Goal: Communication & Community: Answer question/provide support

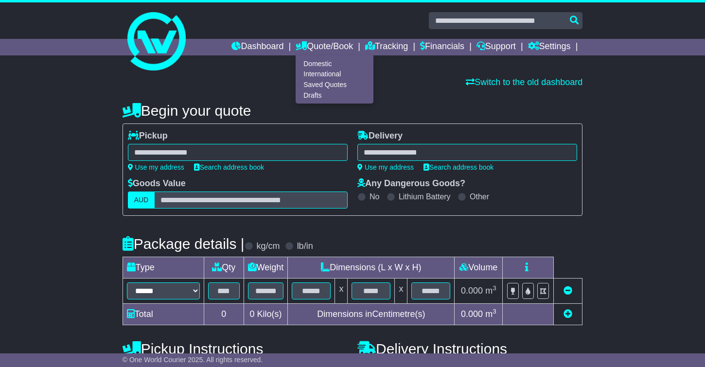
click at [313, 64] on link "Domestic" at bounding box center [334, 63] width 77 height 11
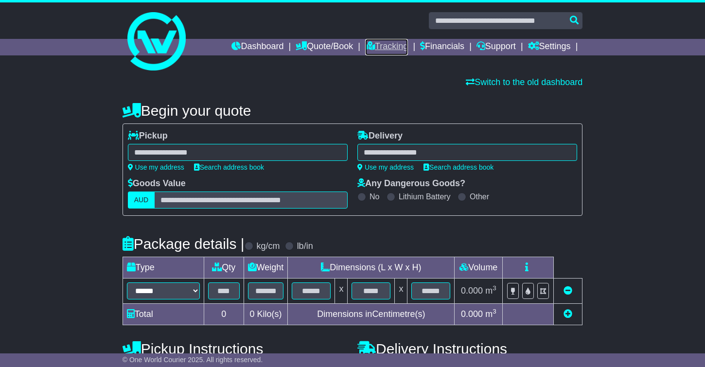
click at [384, 47] on link "Tracking" at bounding box center [386, 47] width 43 height 17
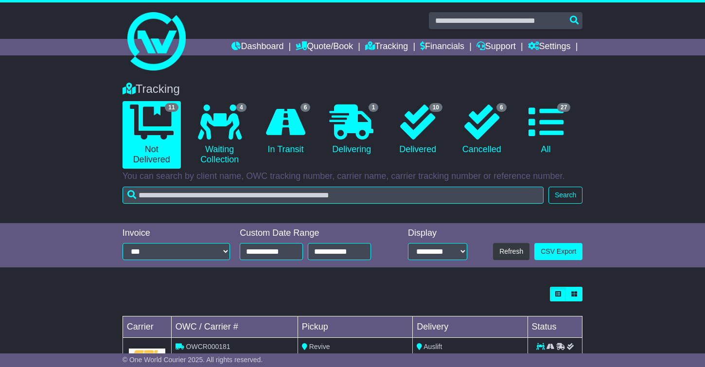
click at [313, 126] on li "6 In Transit" at bounding box center [286, 135] width 64 height 68
click at [301, 128] on icon at bounding box center [285, 122] width 39 height 35
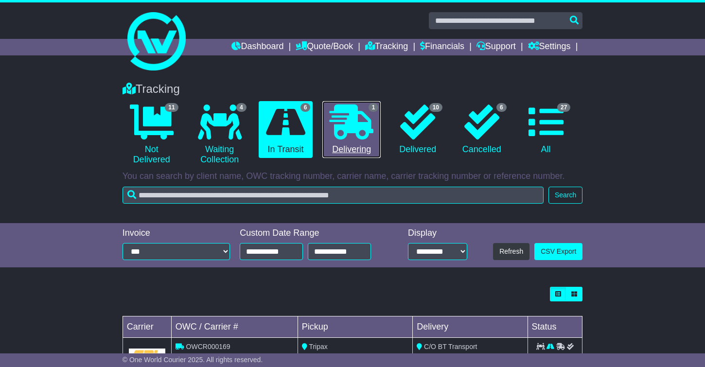
click at [342, 128] on icon at bounding box center [352, 122] width 44 height 35
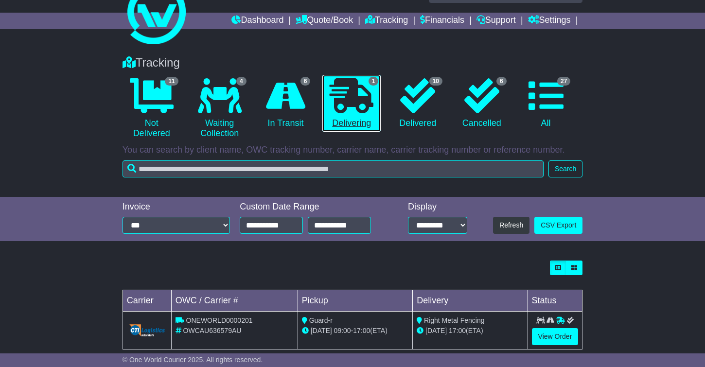
scroll to position [43, 0]
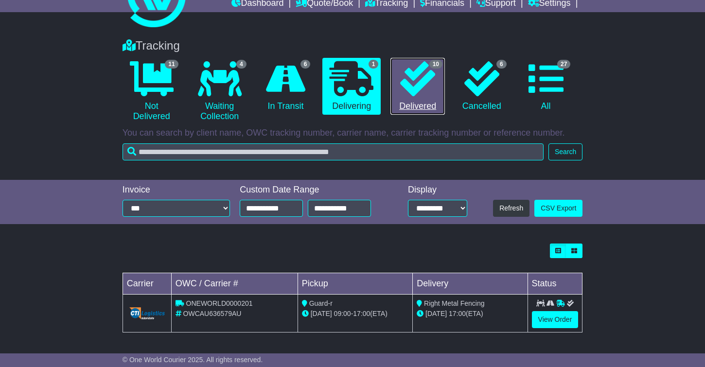
click at [404, 95] on icon at bounding box center [417, 78] width 35 height 35
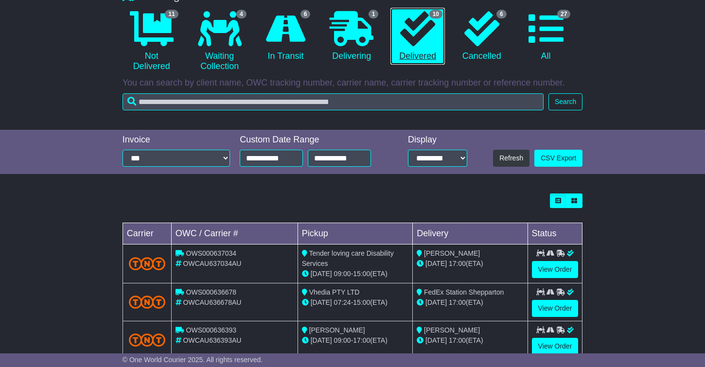
scroll to position [90, 0]
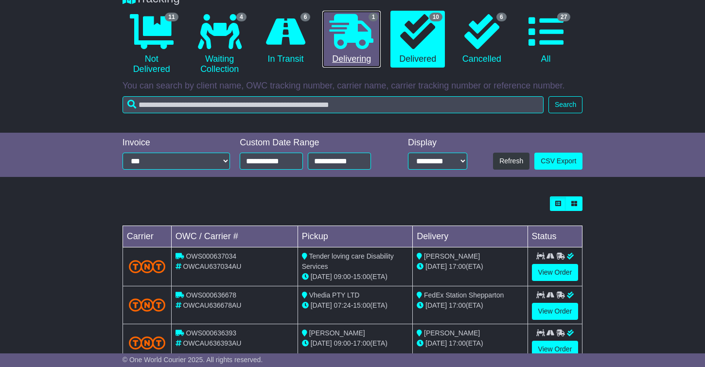
click at [334, 48] on icon at bounding box center [352, 31] width 44 height 35
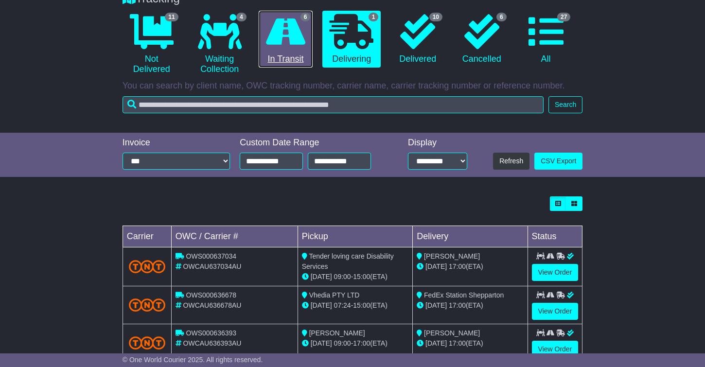
click at [283, 42] on icon at bounding box center [285, 31] width 39 height 35
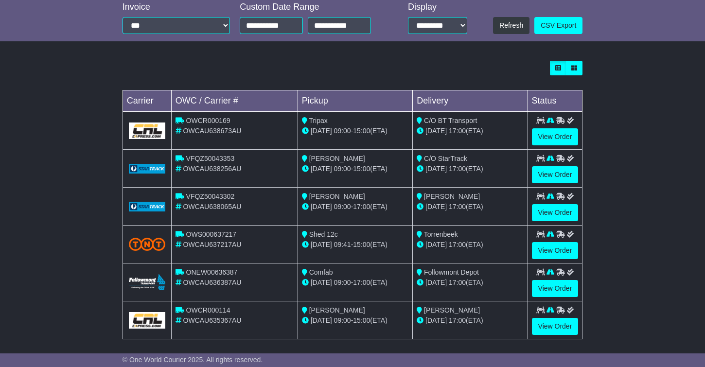
scroll to position [233, 0]
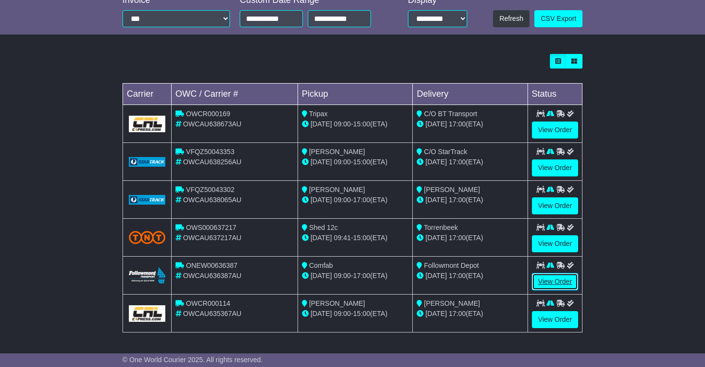
click at [553, 284] on link "View Order" at bounding box center [555, 281] width 47 height 17
click at [555, 279] on link "View Order" at bounding box center [555, 281] width 47 height 17
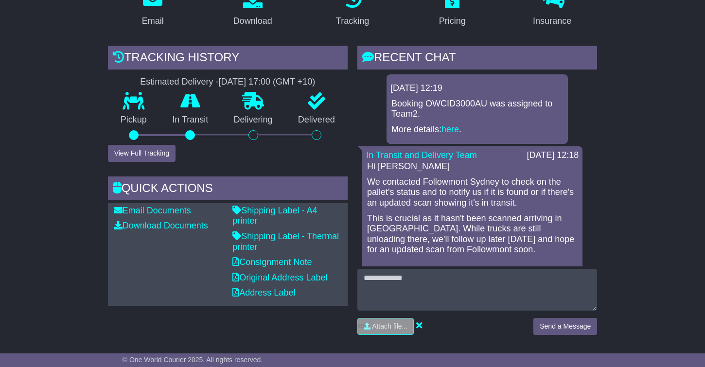
scroll to position [182, 0]
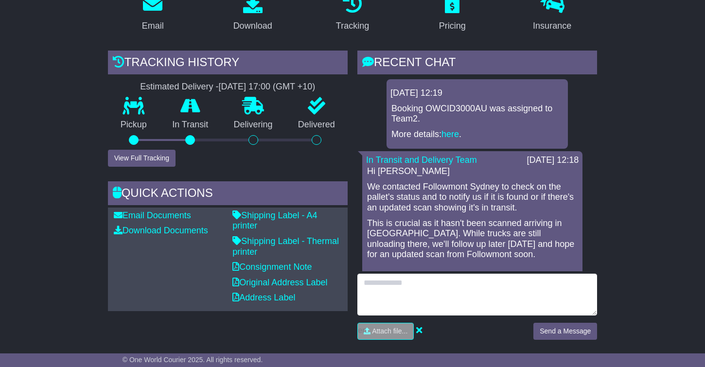
click at [429, 288] on textarea at bounding box center [477, 295] width 240 height 42
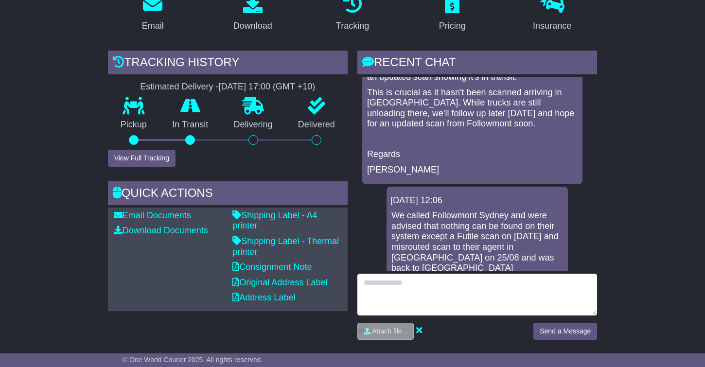
scroll to position [120, 0]
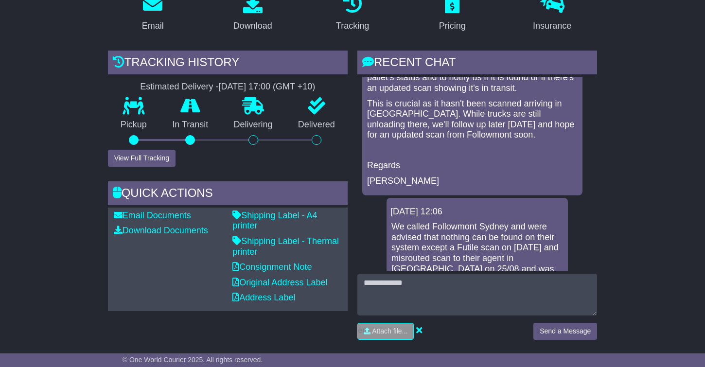
click at [387, 180] on p "Gerard" at bounding box center [472, 181] width 211 height 11
copy p "Gerard"
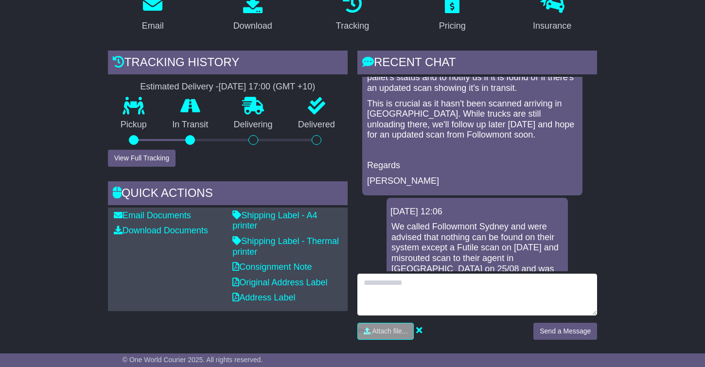
click at [376, 285] on textarea at bounding box center [477, 295] width 240 height 42
paste textarea "*******"
type textarea "**********"
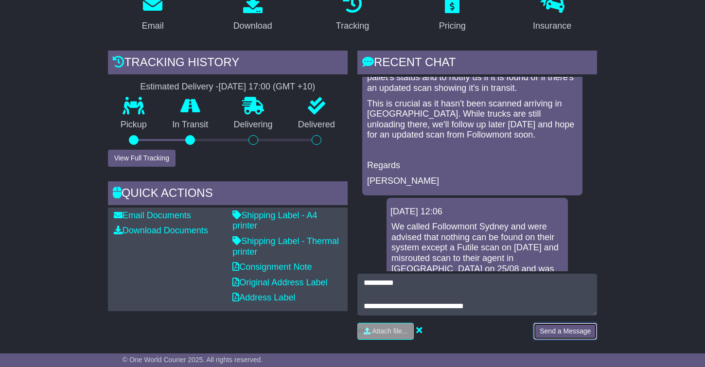
click at [555, 330] on button "Send a Message" at bounding box center [565, 331] width 64 height 17
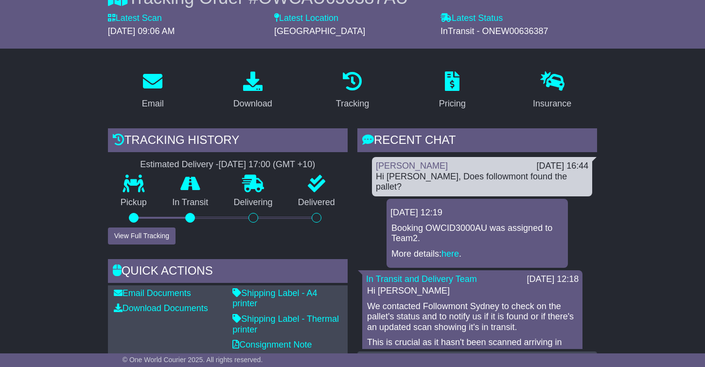
scroll to position [81, 0]
